Goal: Check status: Check status

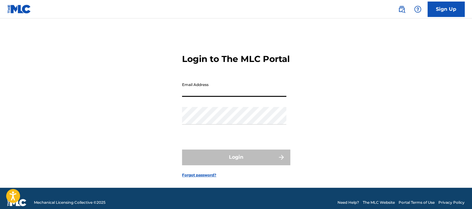
type input "[EMAIL_ADDRESS][DOMAIN_NAME]"
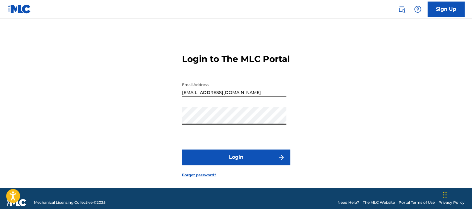
click at [234, 164] on button "Login" at bounding box center [236, 157] width 108 height 15
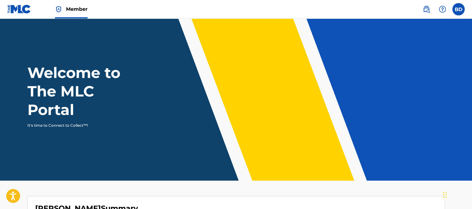
scroll to position [107, 0]
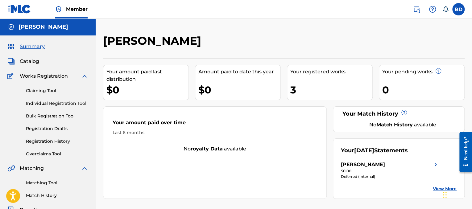
scroll to position [62, 0]
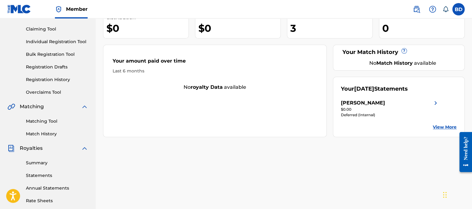
click at [67, 81] on link "Registration History" at bounding box center [57, 80] width 62 height 6
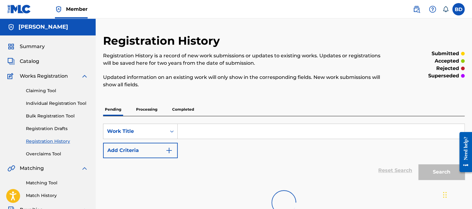
scroll to position [31, 0]
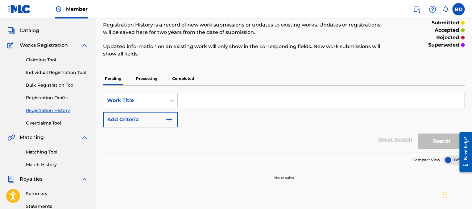
click at [151, 78] on p "Processing" at bounding box center [146, 78] width 25 height 13
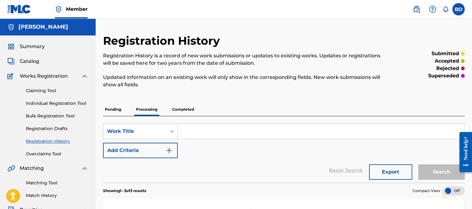
click at [36, 61] on span "Catalog" at bounding box center [29, 61] width 19 height 7
